Goal: Information Seeking & Learning: Learn about a topic

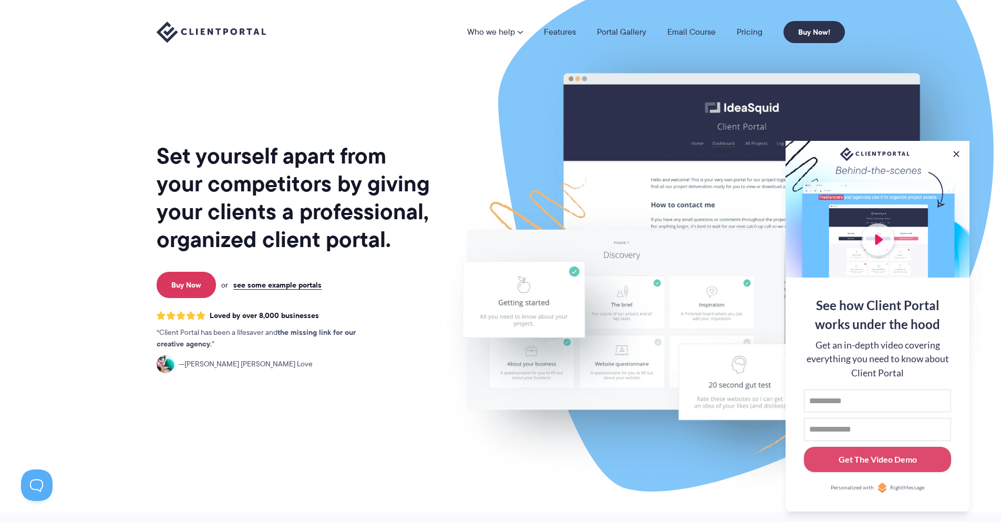
click at [740, 25] on nav "Who we help Who we help View pricing Agencies See how Client Portal can help gi…" at bounding box center [656, 32] width 378 height 22
click at [741, 29] on link "Pricing" at bounding box center [750, 32] width 26 height 8
